Goal: Check status: Check status

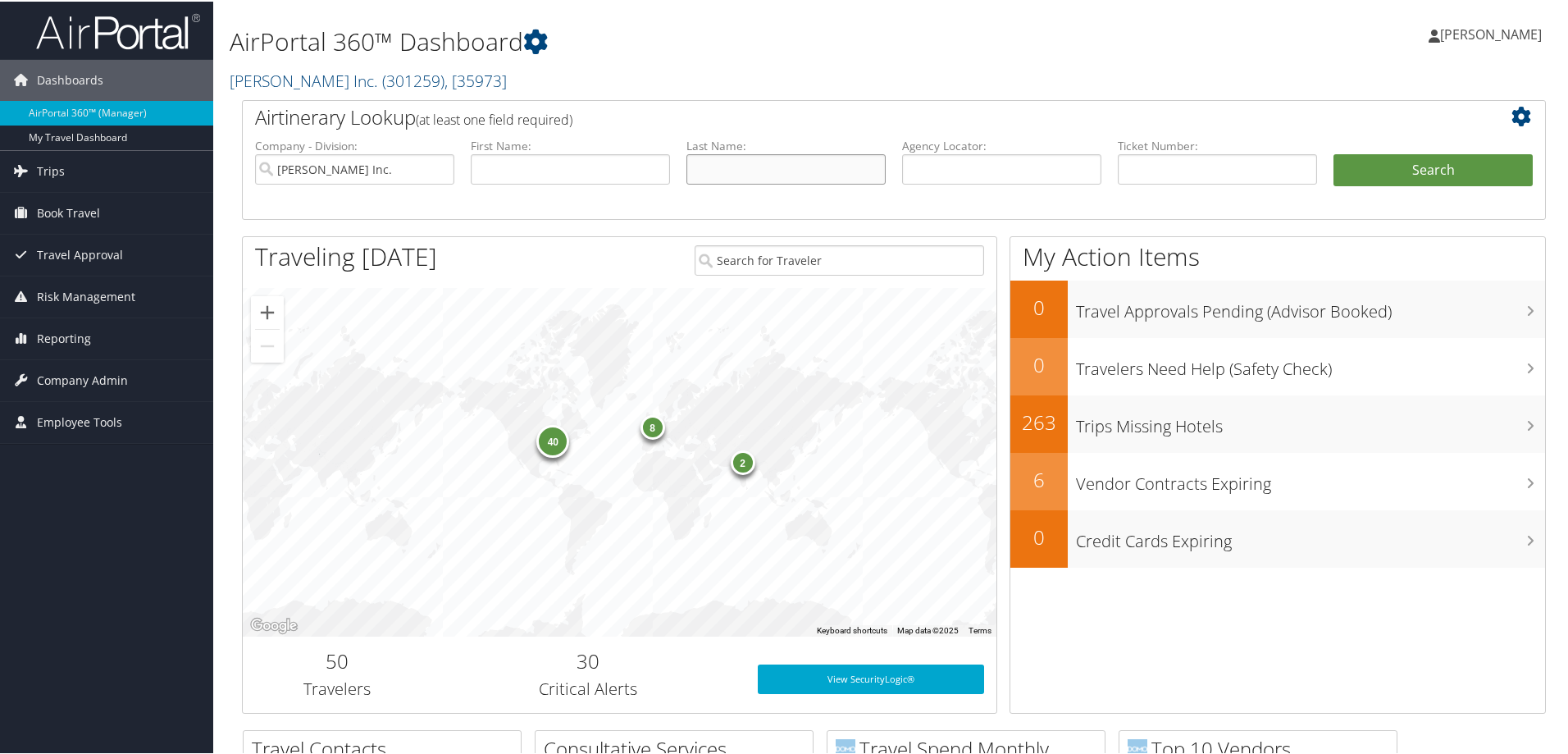
click at [710, 169] on input "text" at bounding box center [785, 167] width 199 height 30
type input "[DEMOGRAPHIC_DATA]"
click at [1333, 152] on button "Search" at bounding box center [1433, 168] width 199 height 32
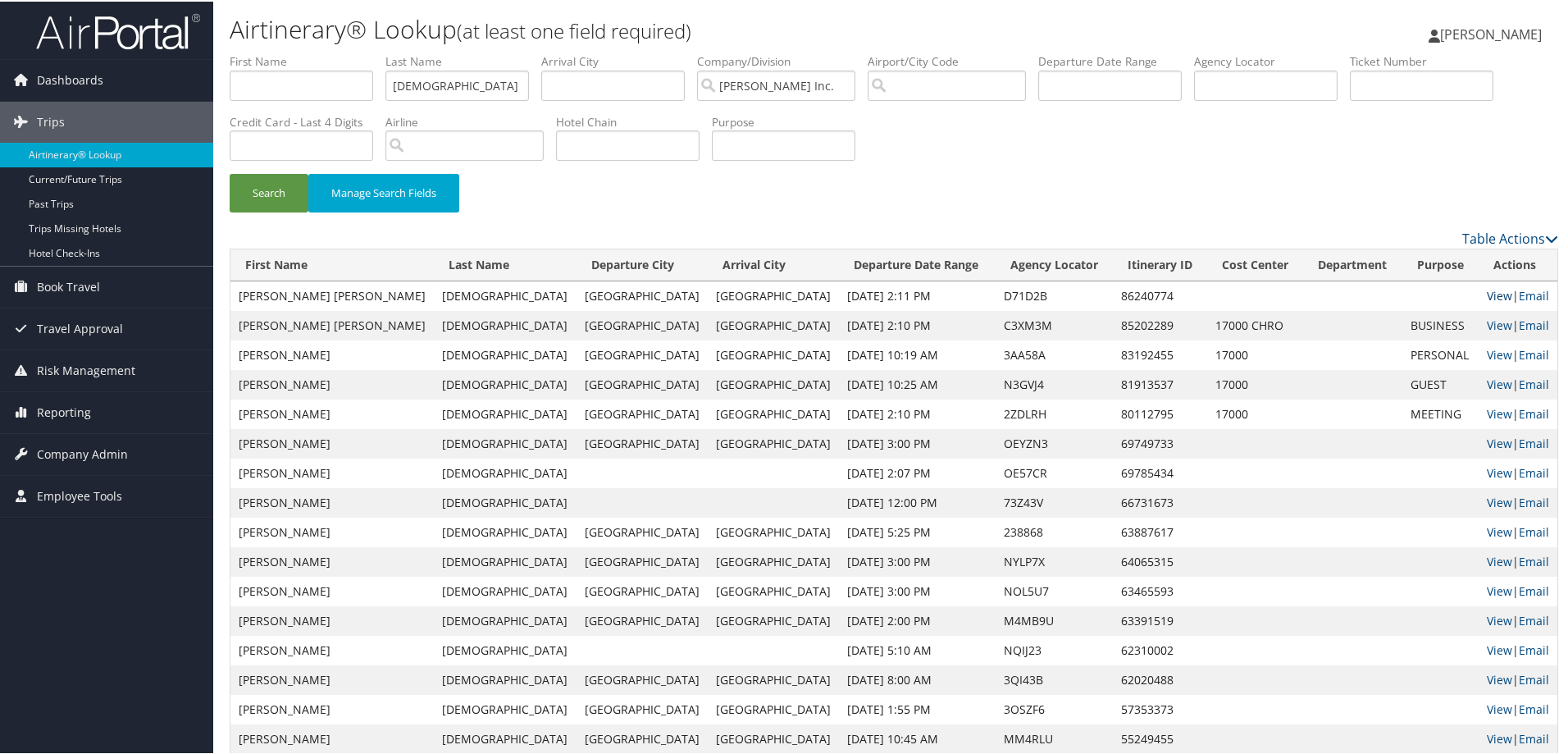
click at [1487, 292] on link "View" at bounding box center [1499, 295] width 26 height 16
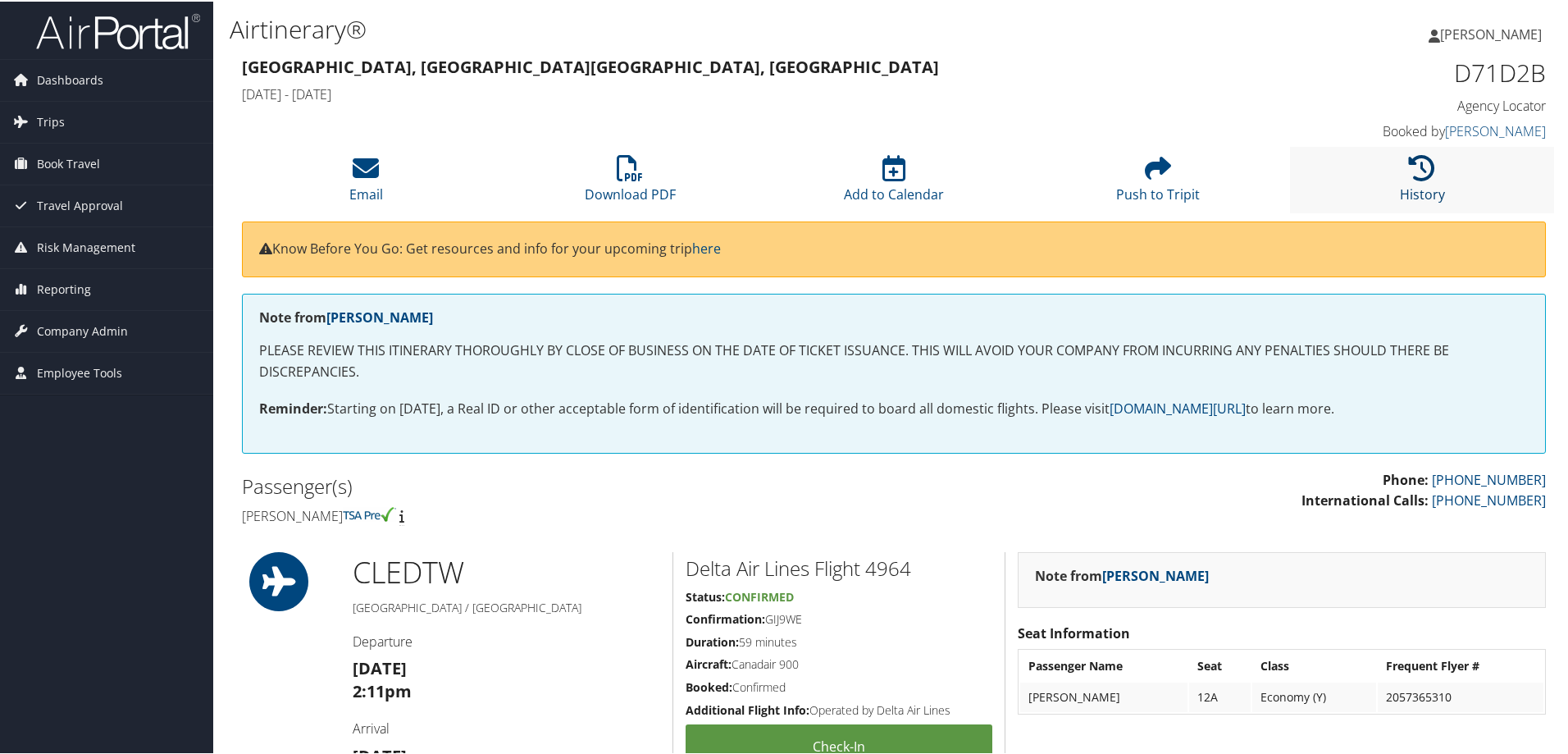
click at [1423, 168] on icon at bounding box center [1421, 166] width 26 height 27
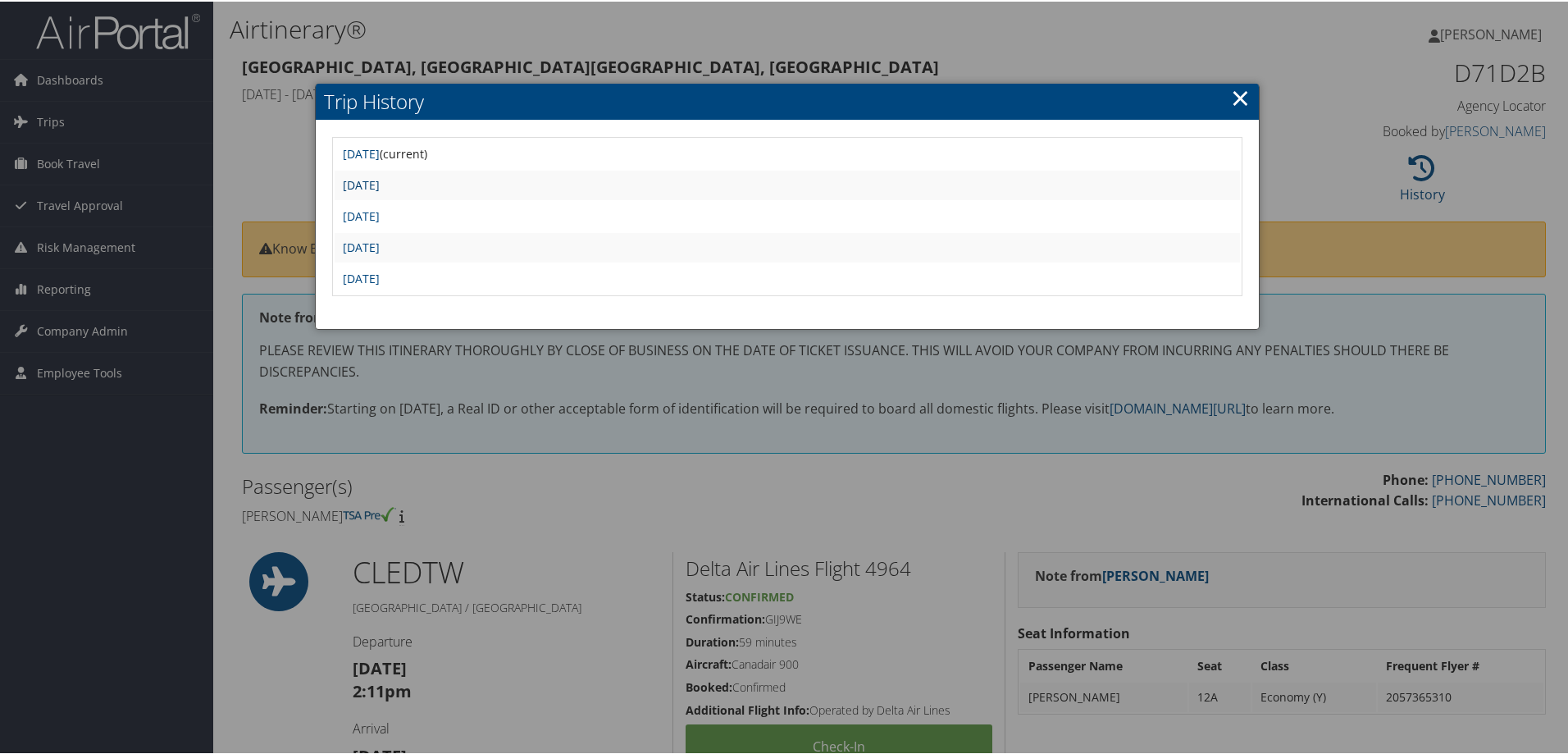
click at [380, 180] on link "Mon Sep 15 11:00:45 MDT 2025" at bounding box center [361, 184] width 37 height 16
